Goal: Task Accomplishment & Management: Use online tool/utility

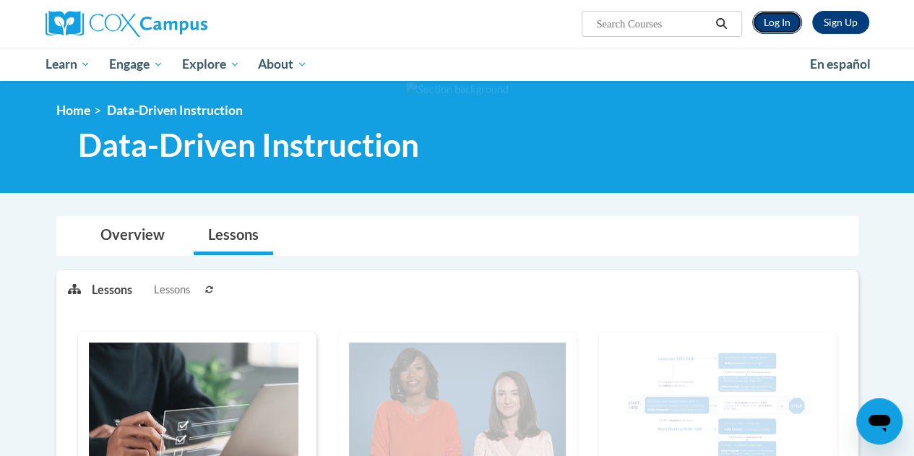
click at [778, 15] on link "Log In" at bounding box center [777, 22] width 50 height 23
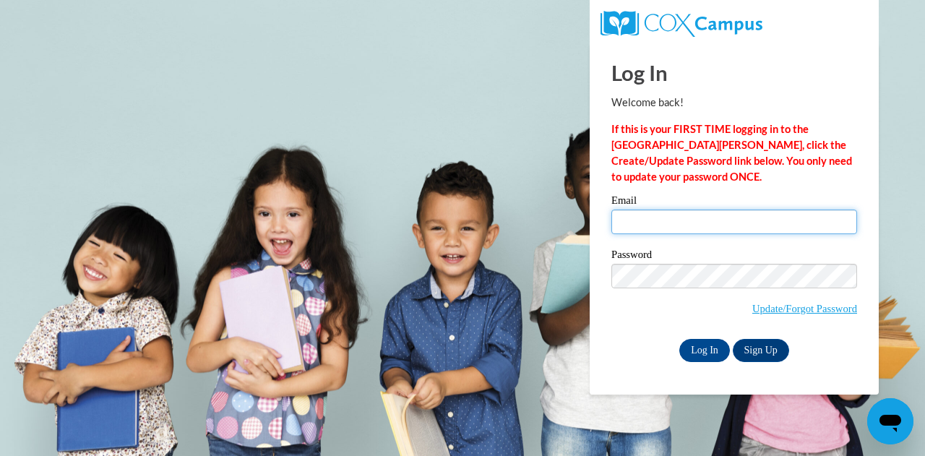
click at [697, 218] on input "Email" at bounding box center [734, 222] width 246 height 25
type input "sbaker@wbsd-schools.org"
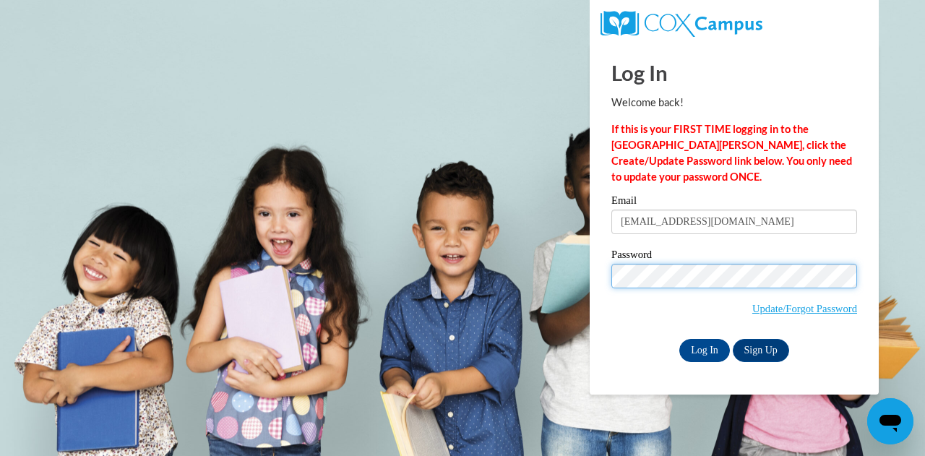
click at [679, 339] on input "Log In" at bounding box center [704, 350] width 51 height 23
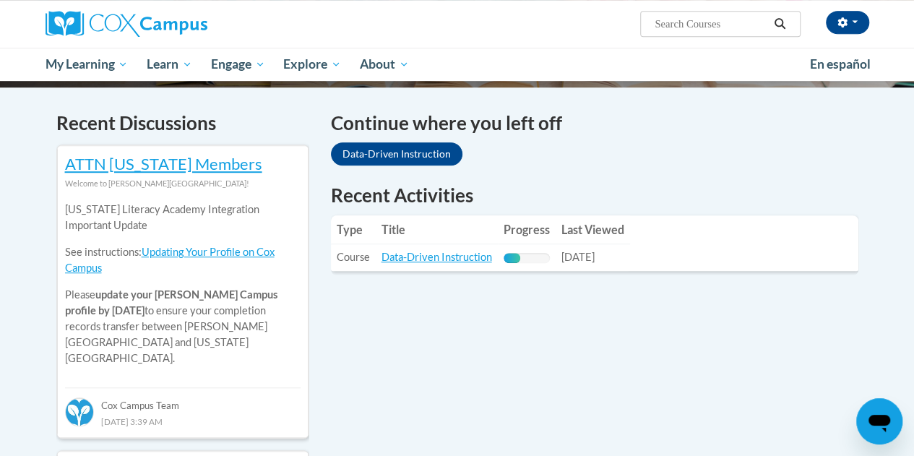
scroll to position [437, 0]
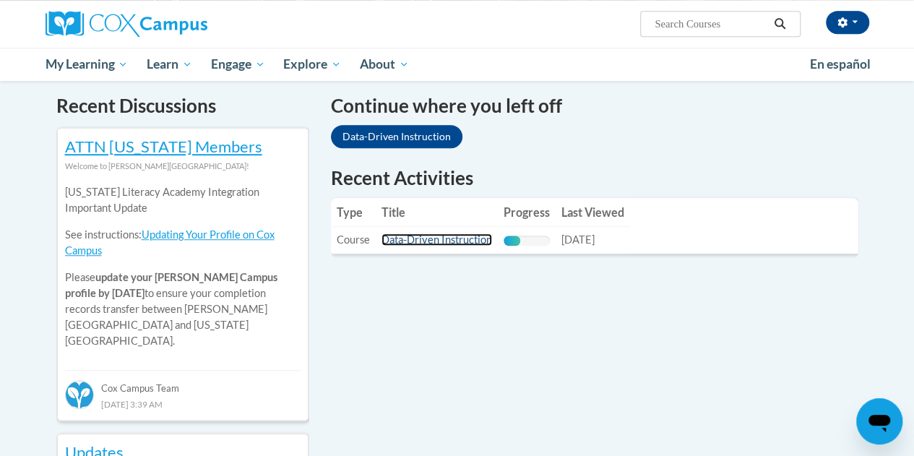
click at [442, 239] on link "Data-Driven Instruction" at bounding box center [437, 239] width 111 height 12
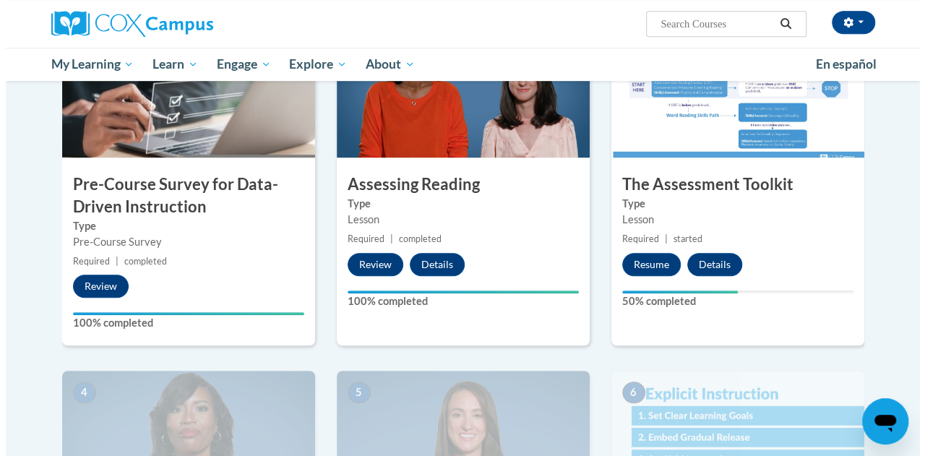
scroll to position [369, 0]
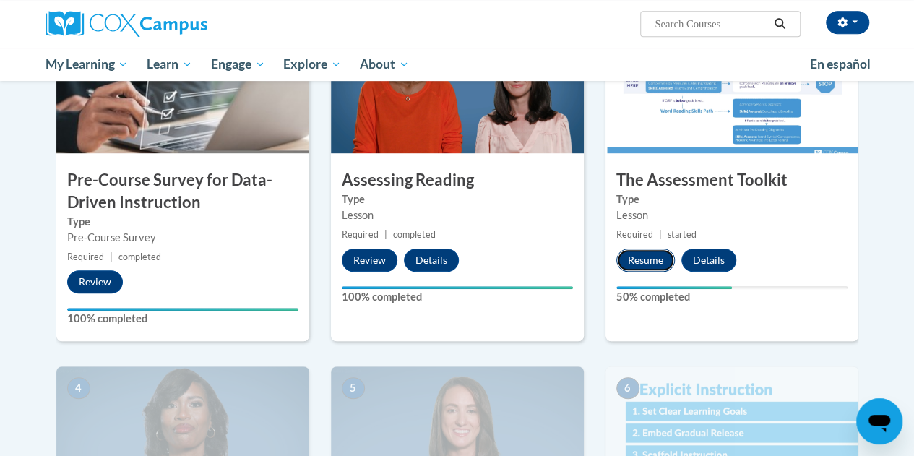
click at [641, 257] on button "Resume" at bounding box center [646, 260] width 59 height 23
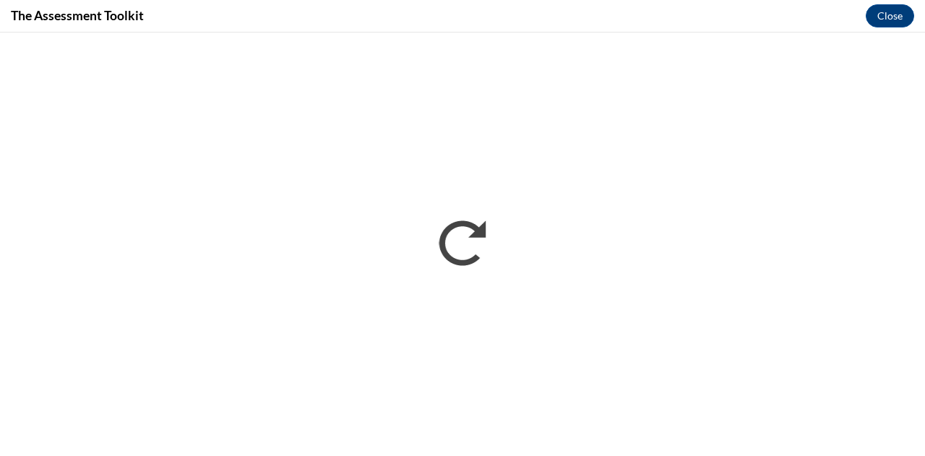
scroll to position [0, 0]
